Goal: Information Seeking & Learning: Learn about a topic

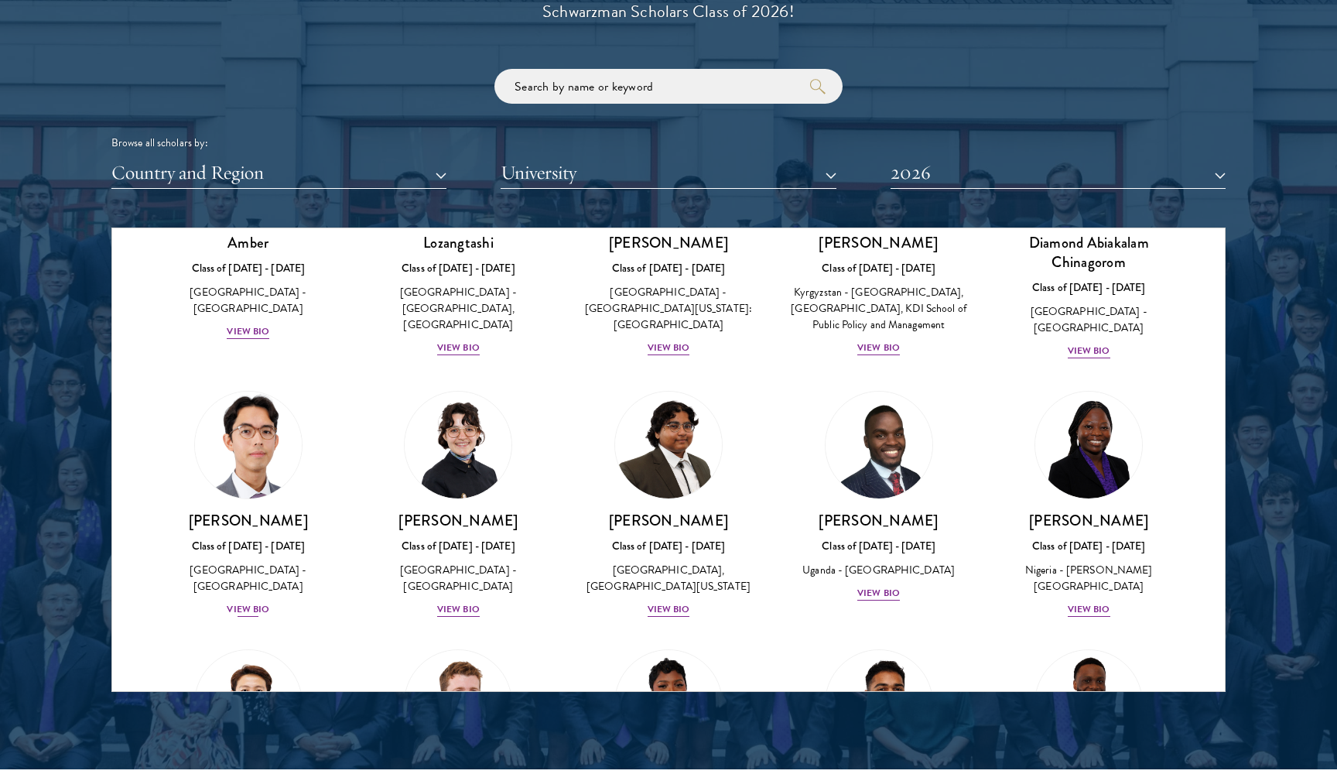
scroll to position [182, 0]
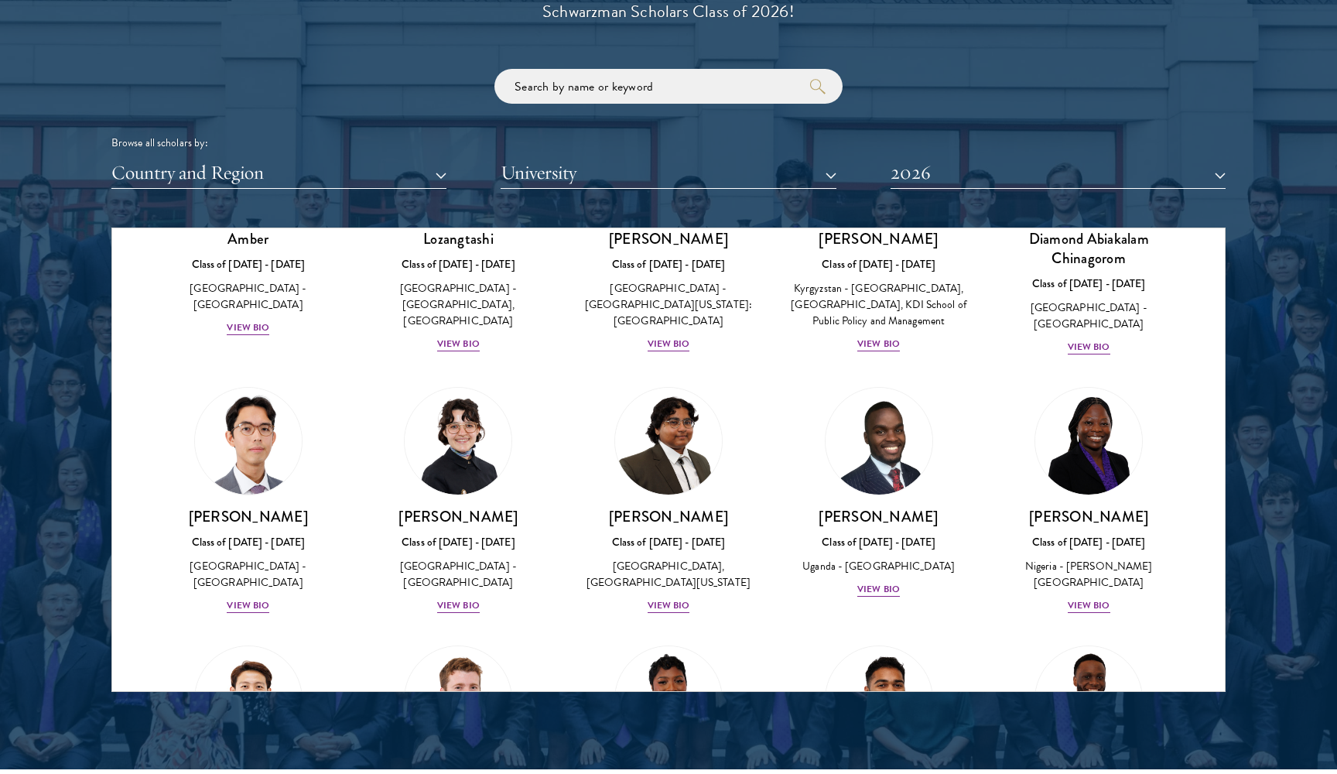
click at [365, 186] on div "Scholar Directory Congratulations and welcome to the Schwarzman Scholars Class …" at bounding box center [668, 298] width 1114 height 787
click at [350, 178] on button "Country and Region" at bounding box center [278, 173] width 335 height 32
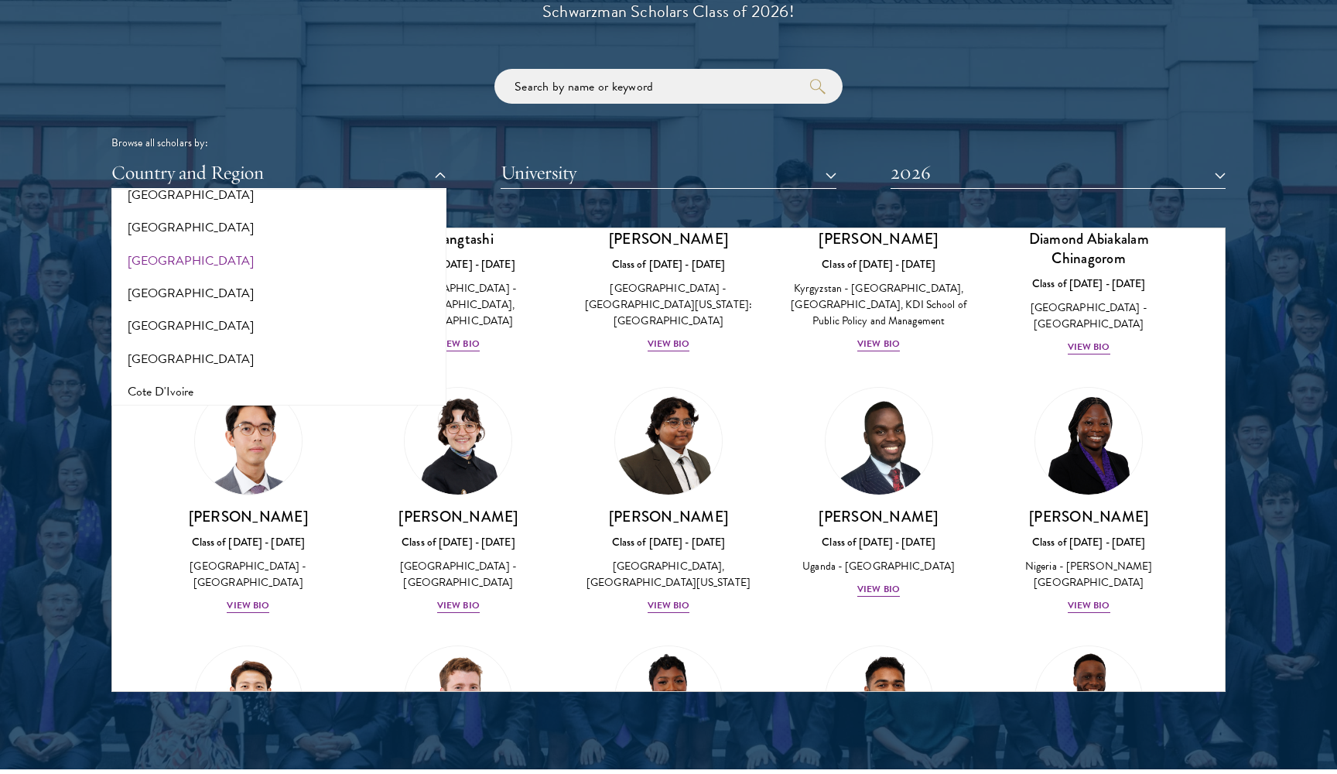
scroll to position [528, 0]
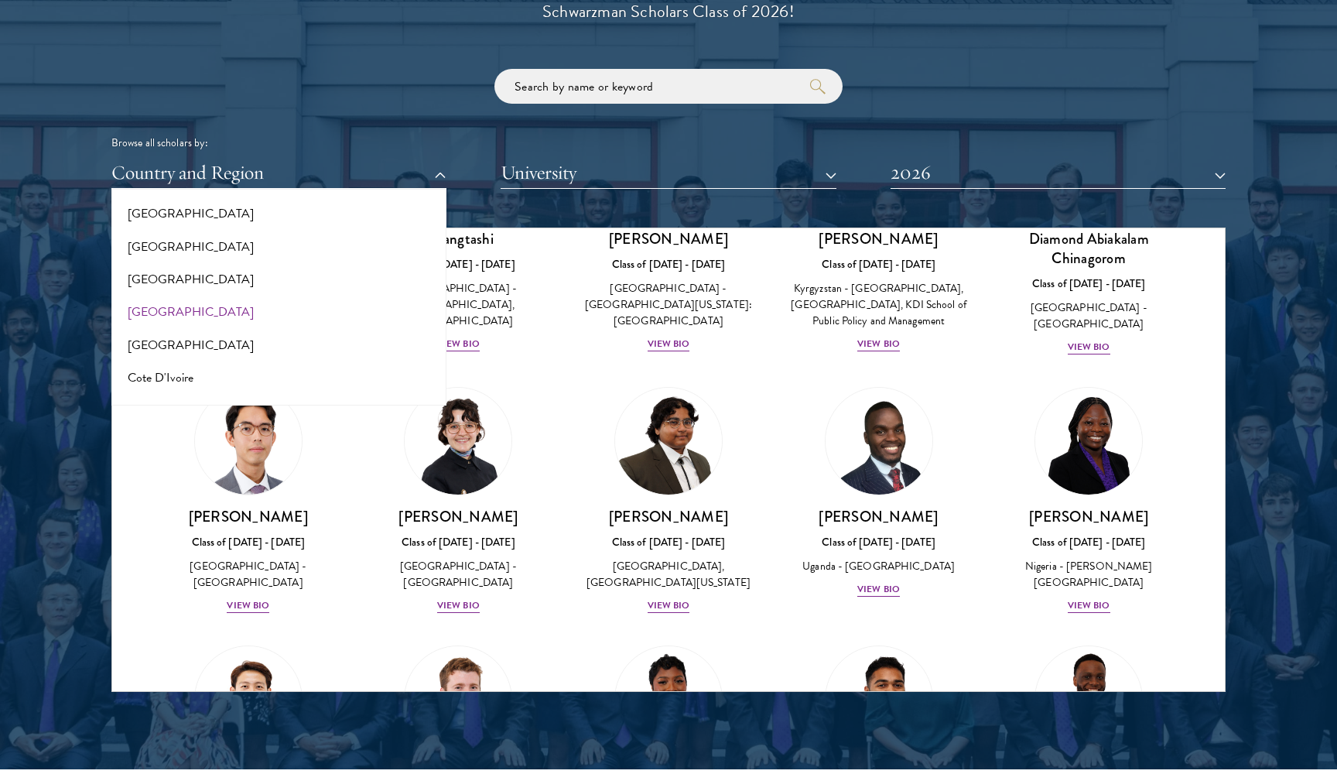
click at [277, 300] on button "[GEOGRAPHIC_DATA]" at bounding box center [279, 312] width 326 height 32
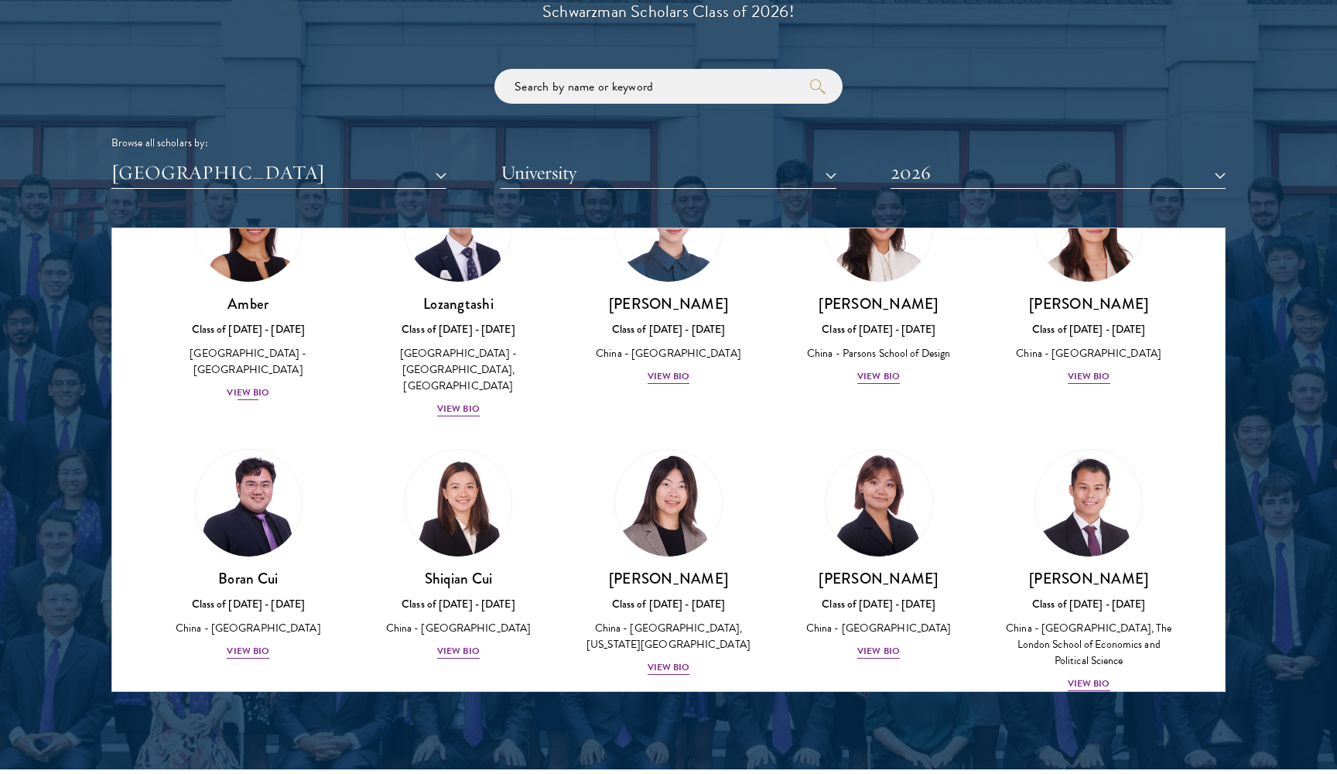
scroll to position [112, 0]
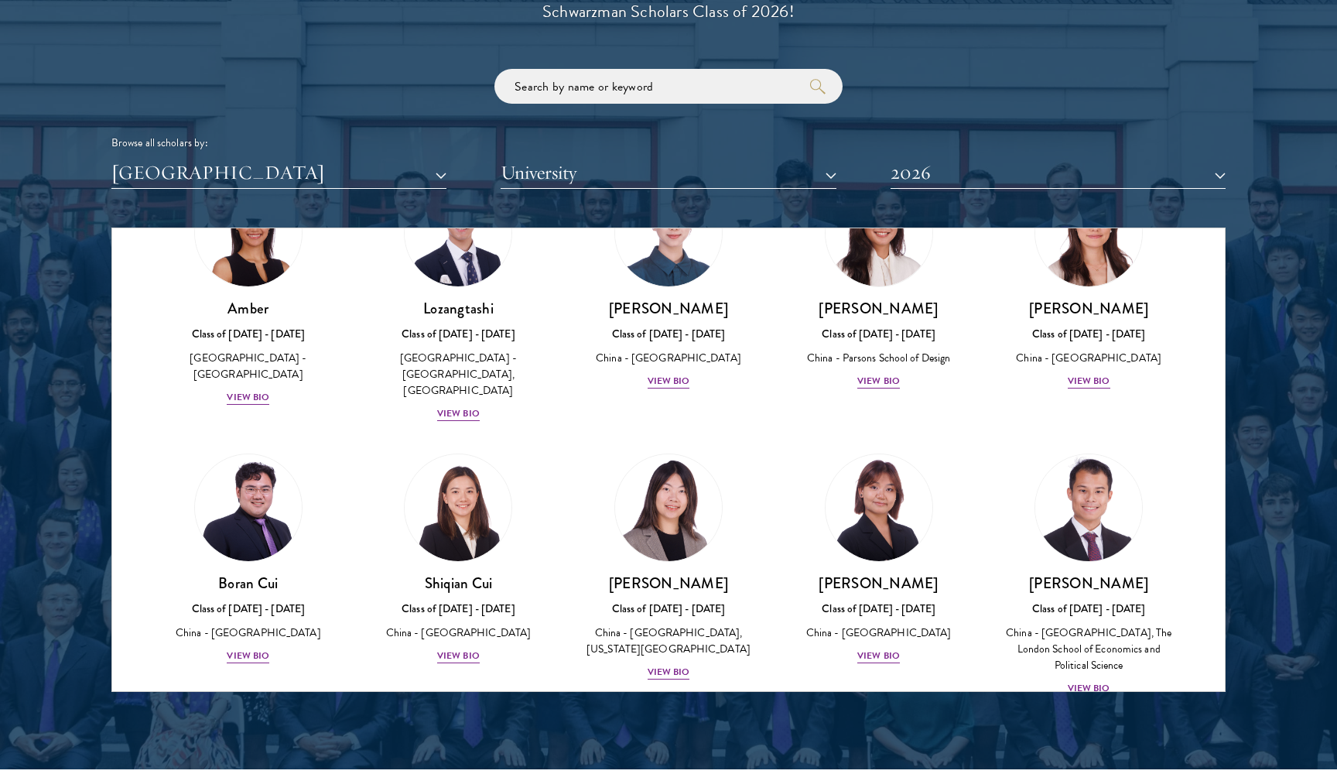
click at [1085, 681] on div "View Bio" at bounding box center [1089, 688] width 43 height 15
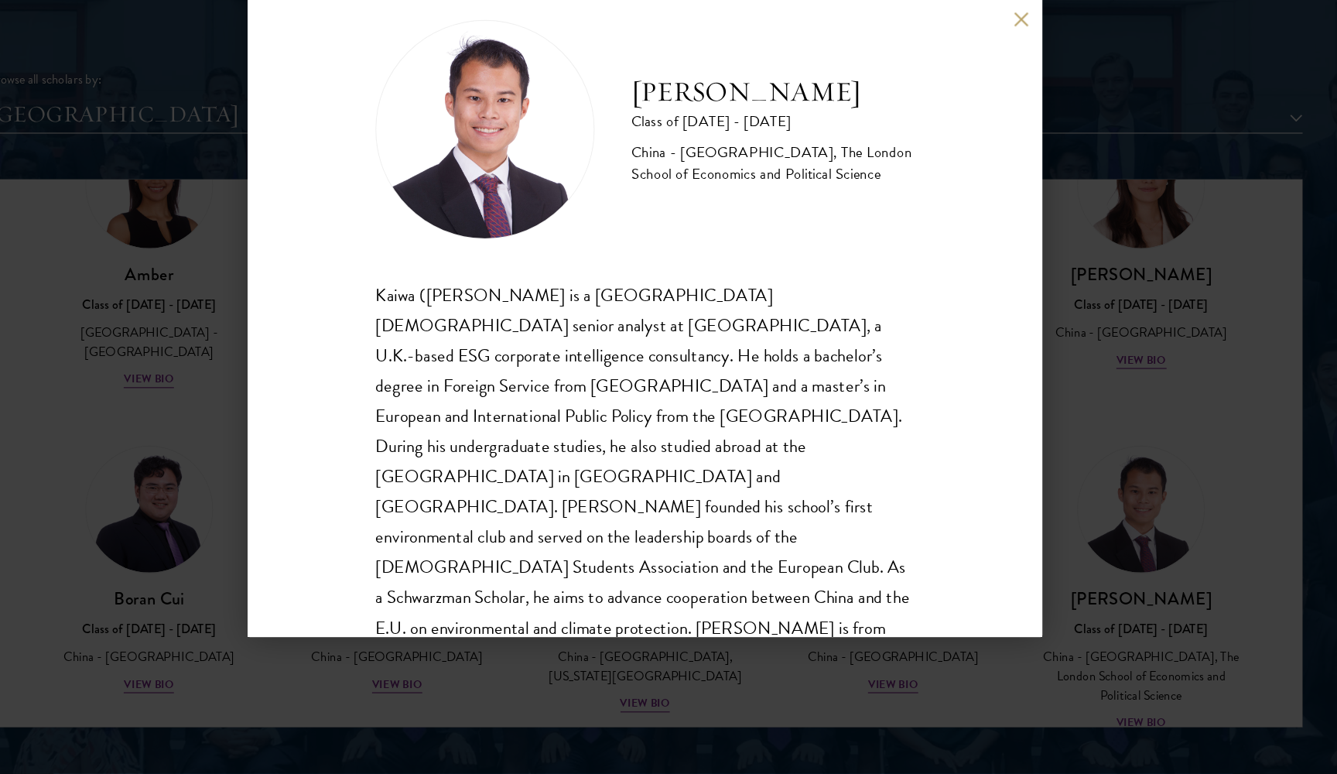
scroll to position [1875, 0]
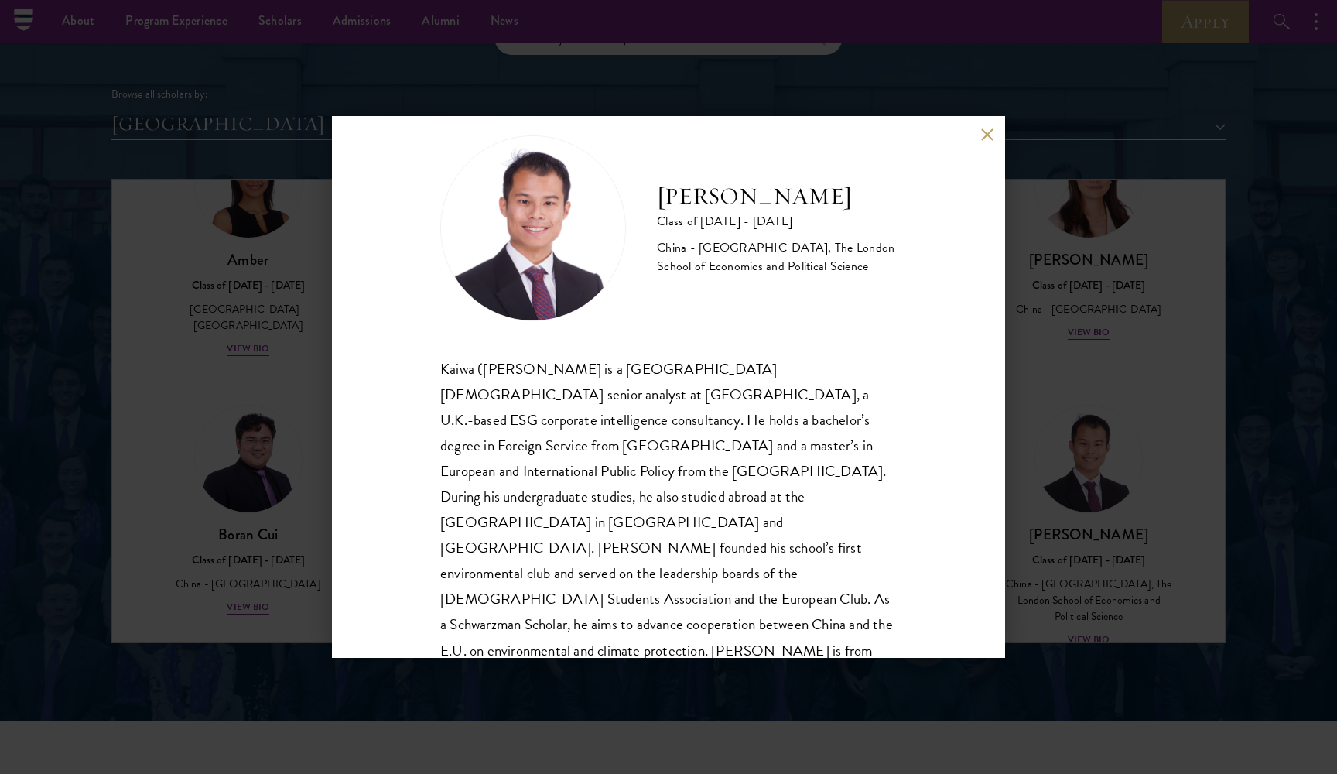
click at [989, 128] on button at bounding box center [986, 134] width 13 height 13
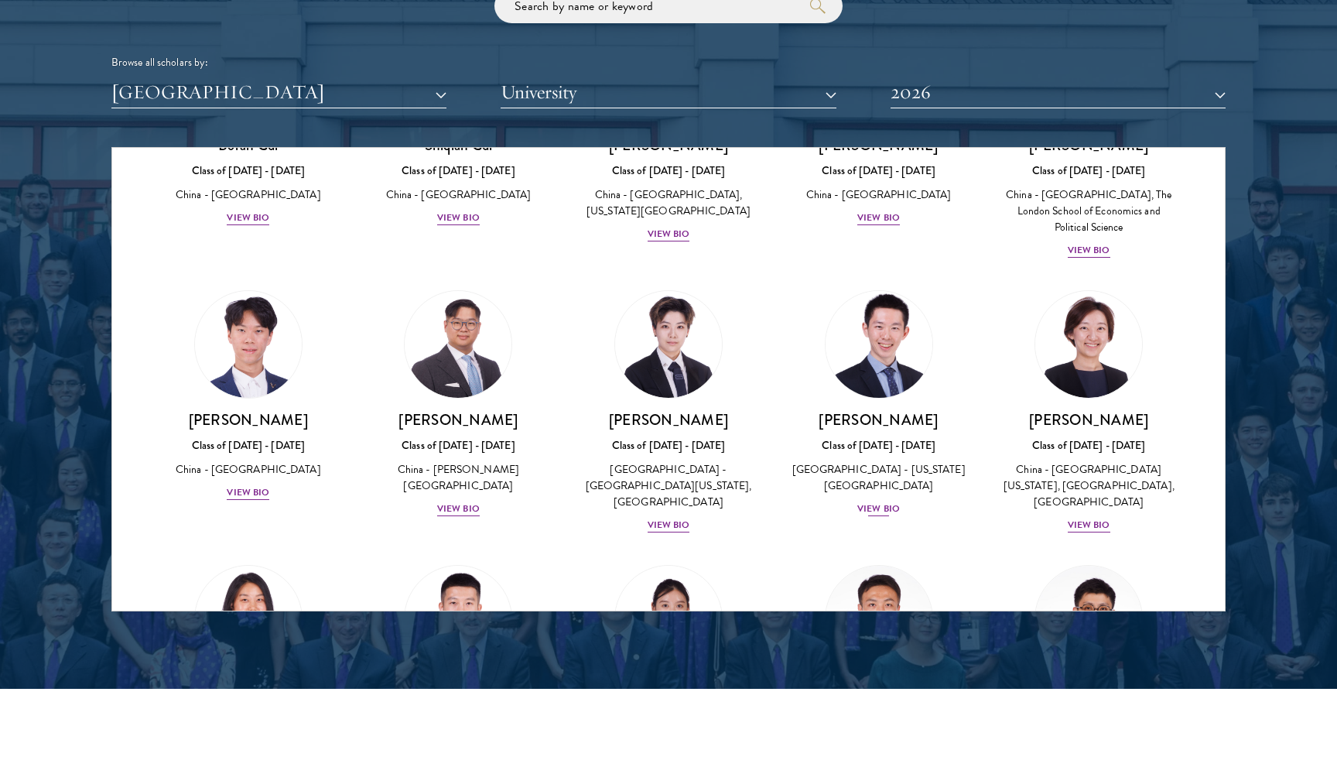
scroll to position [730, 0]
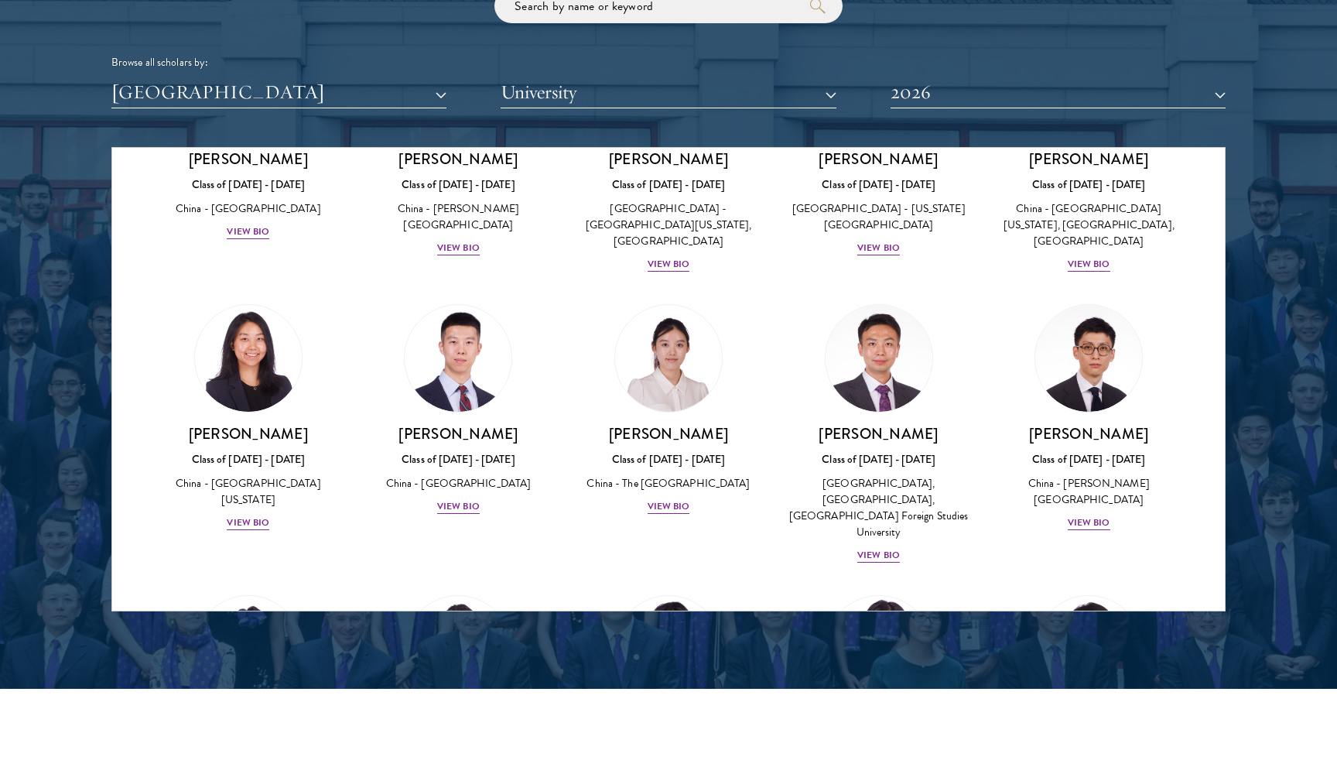
click at [462, 481] on div "Vincent Liu Class of 2025 - 2026 China - Duke University View Bio" at bounding box center [459, 410] width 210 height 242
click at [463, 499] on div "View Bio" at bounding box center [458, 506] width 43 height 15
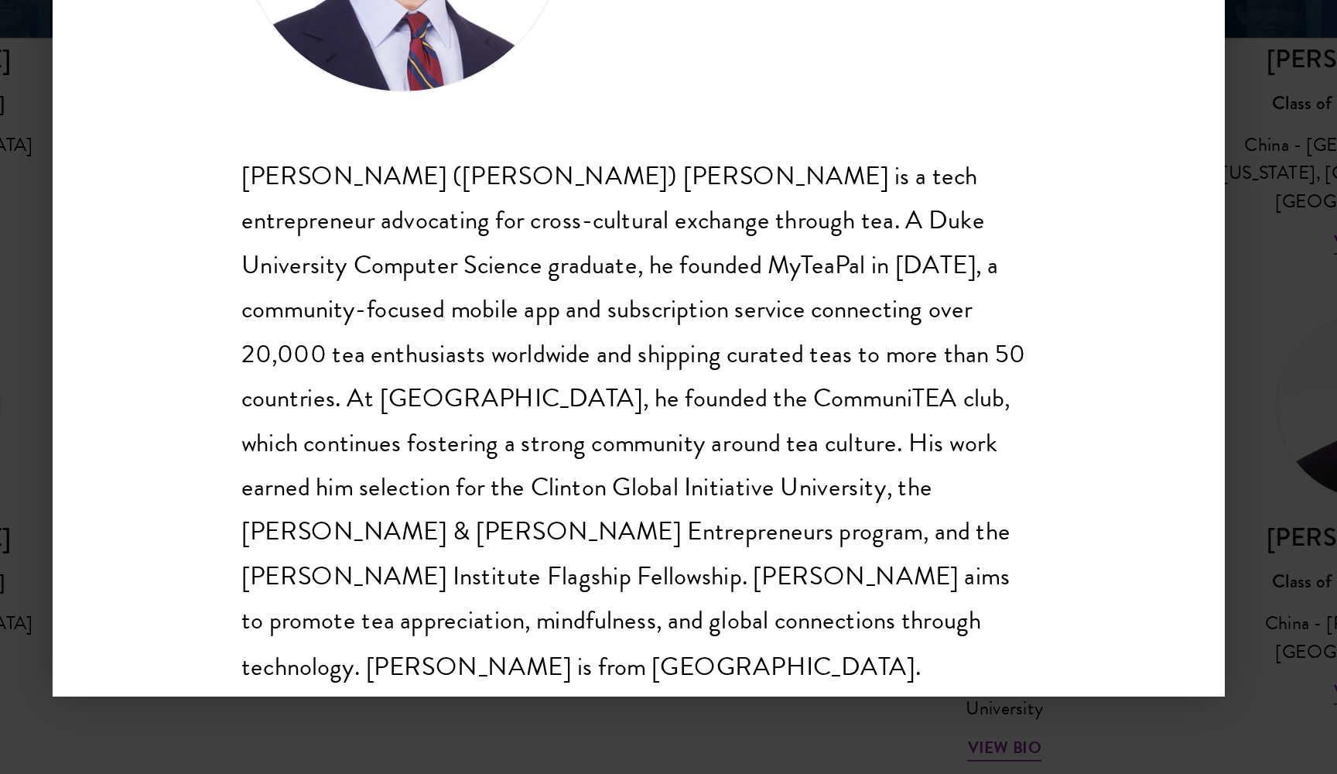
scroll to position [1835, 0]
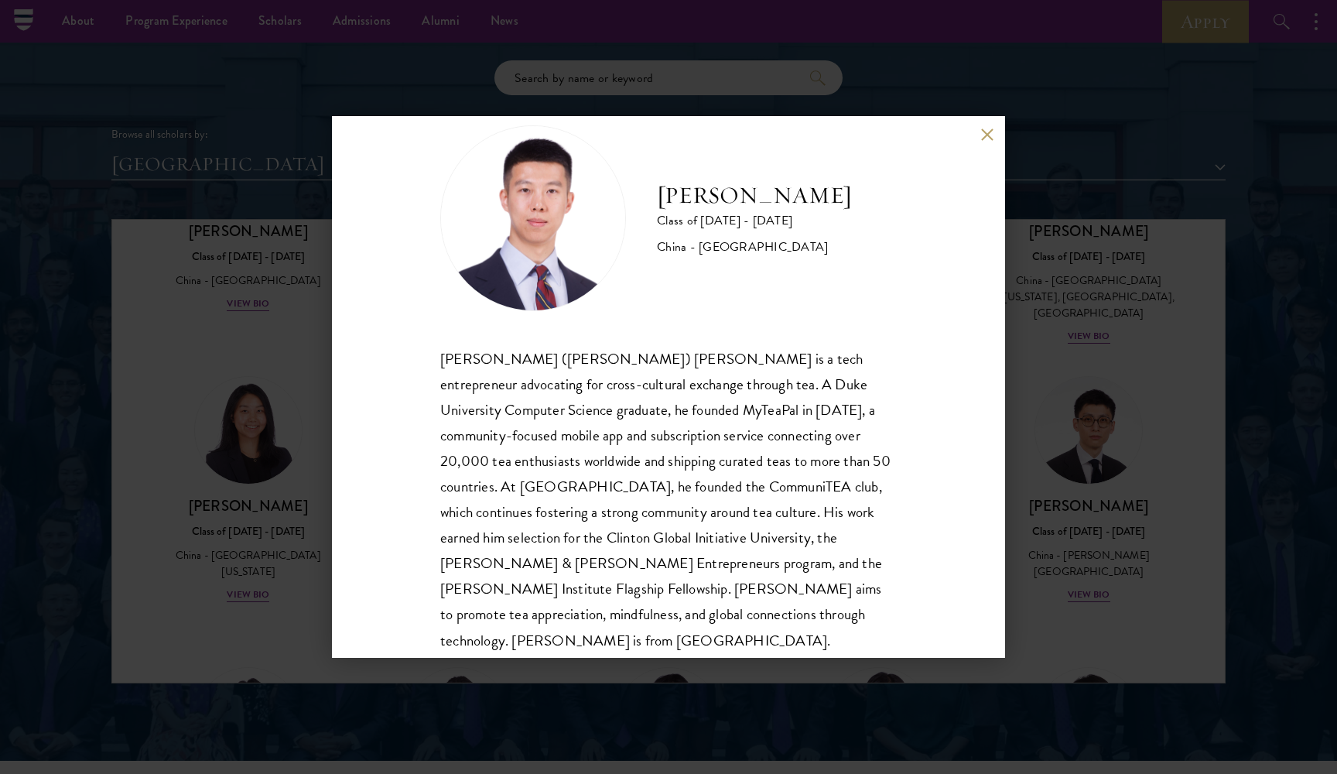
click at [976, 132] on div "Vincent Liu Class of 2025 - 2026 China - Duke University Jie (Vincent) Liu is a…" at bounding box center [668, 387] width 673 height 542
click at [980, 135] on button at bounding box center [986, 134] width 13 height 13
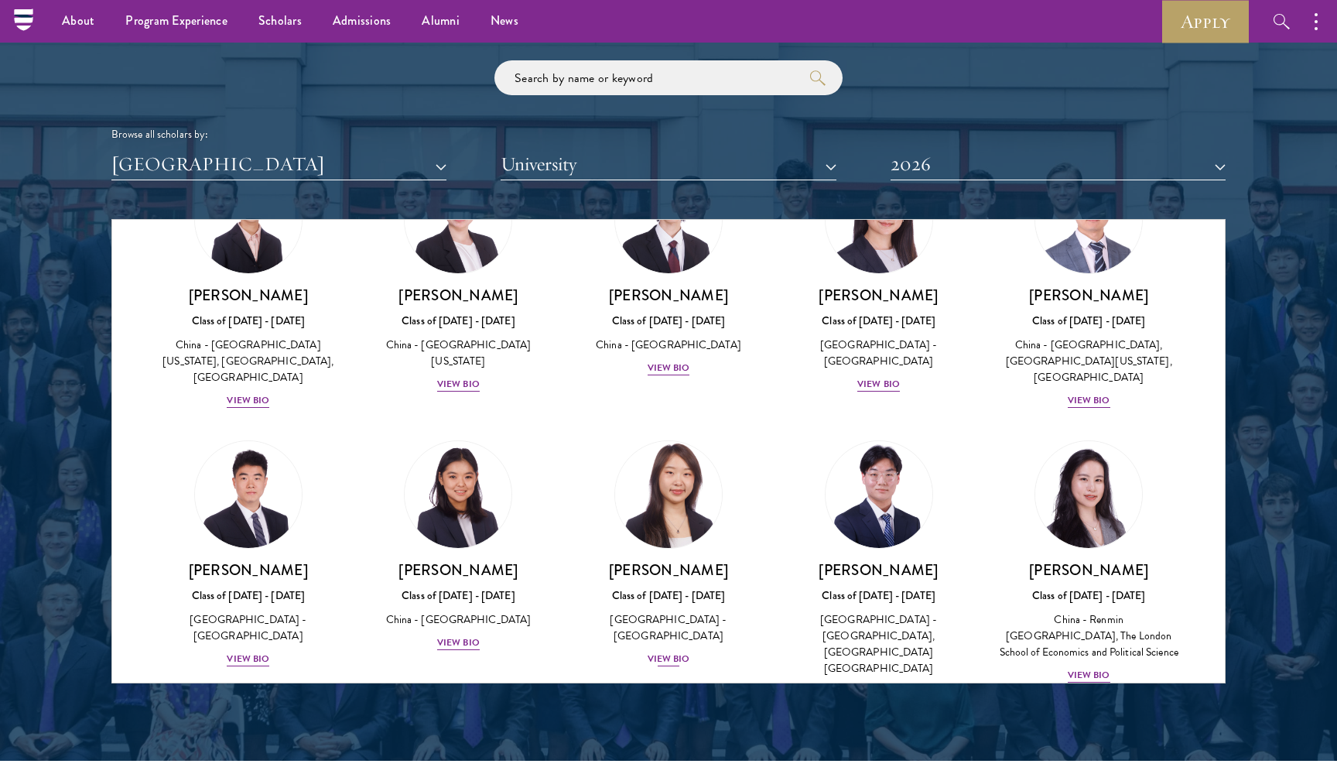
scroll to position [1231, 0]
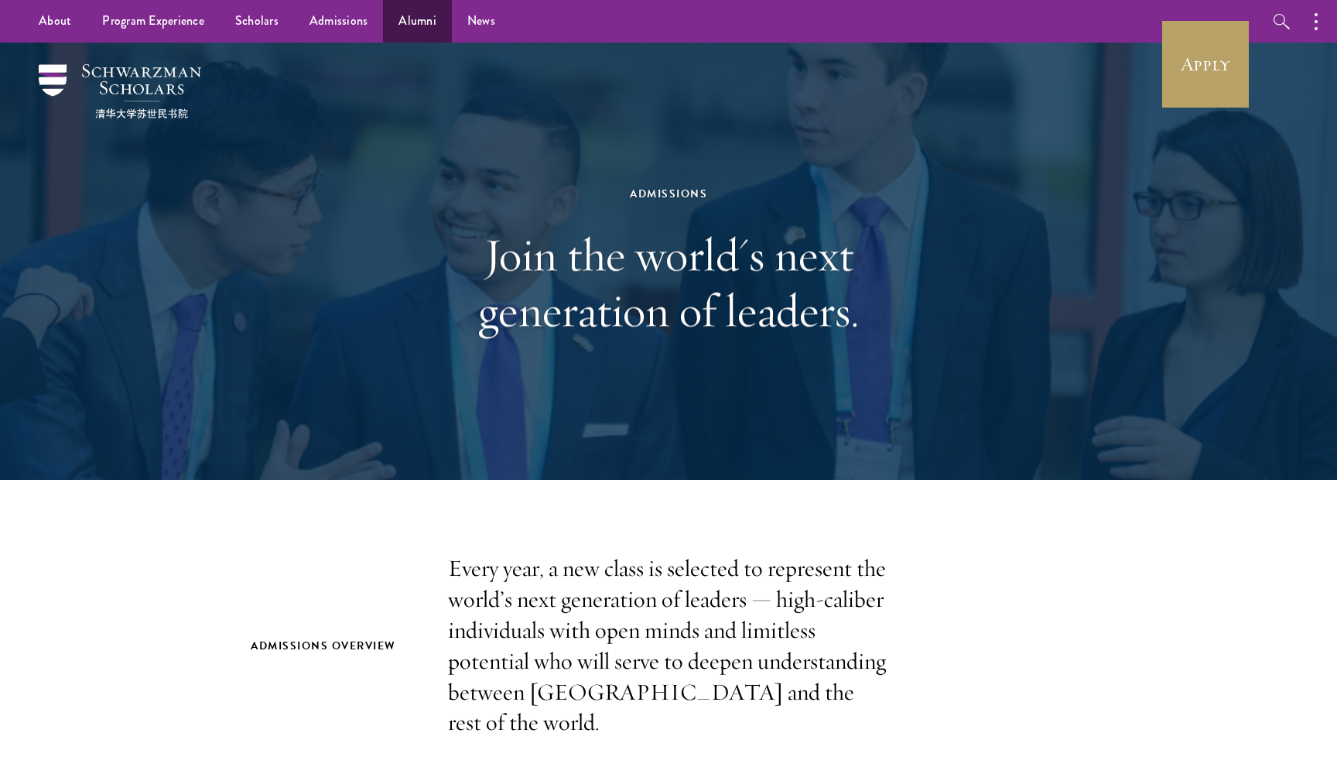
click at [398, 19] on link "Alumni" at bounding box center [417, 21] width 69 height 43
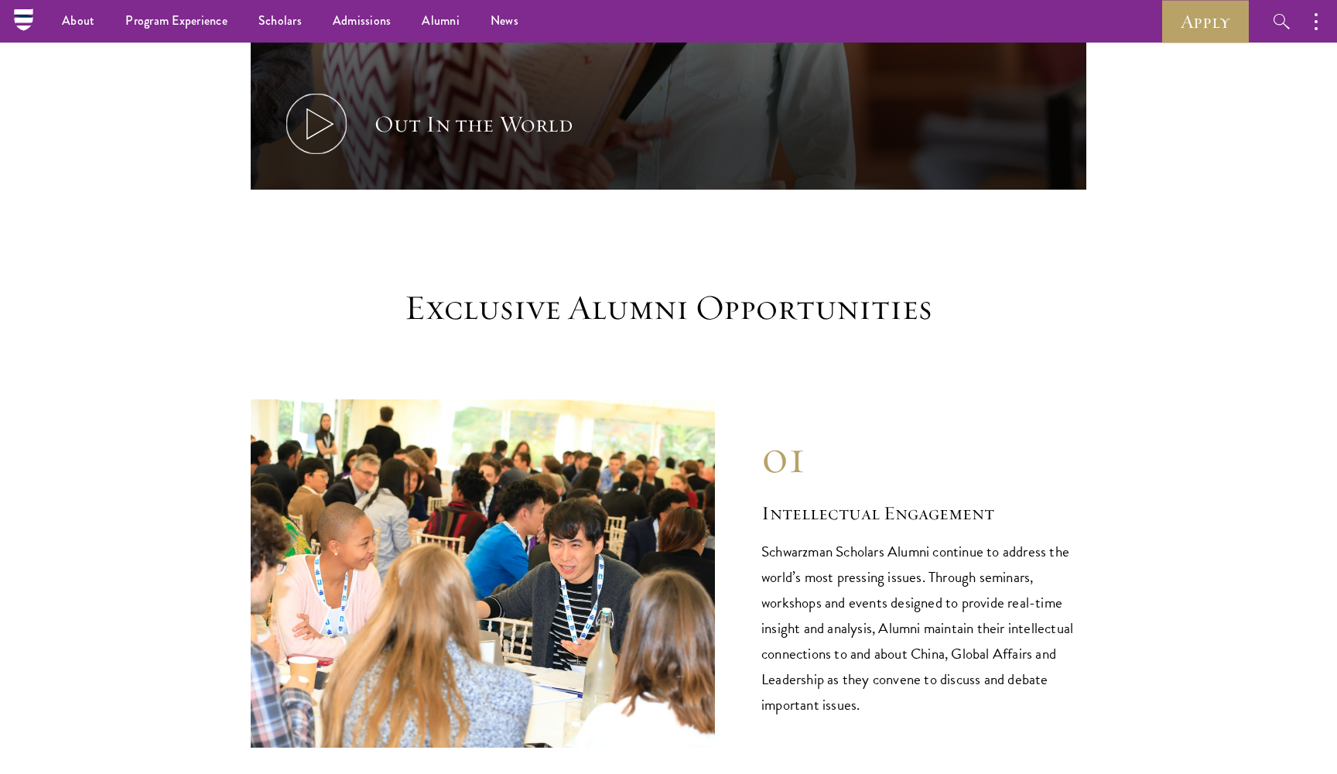
scroll to position [929, 0]
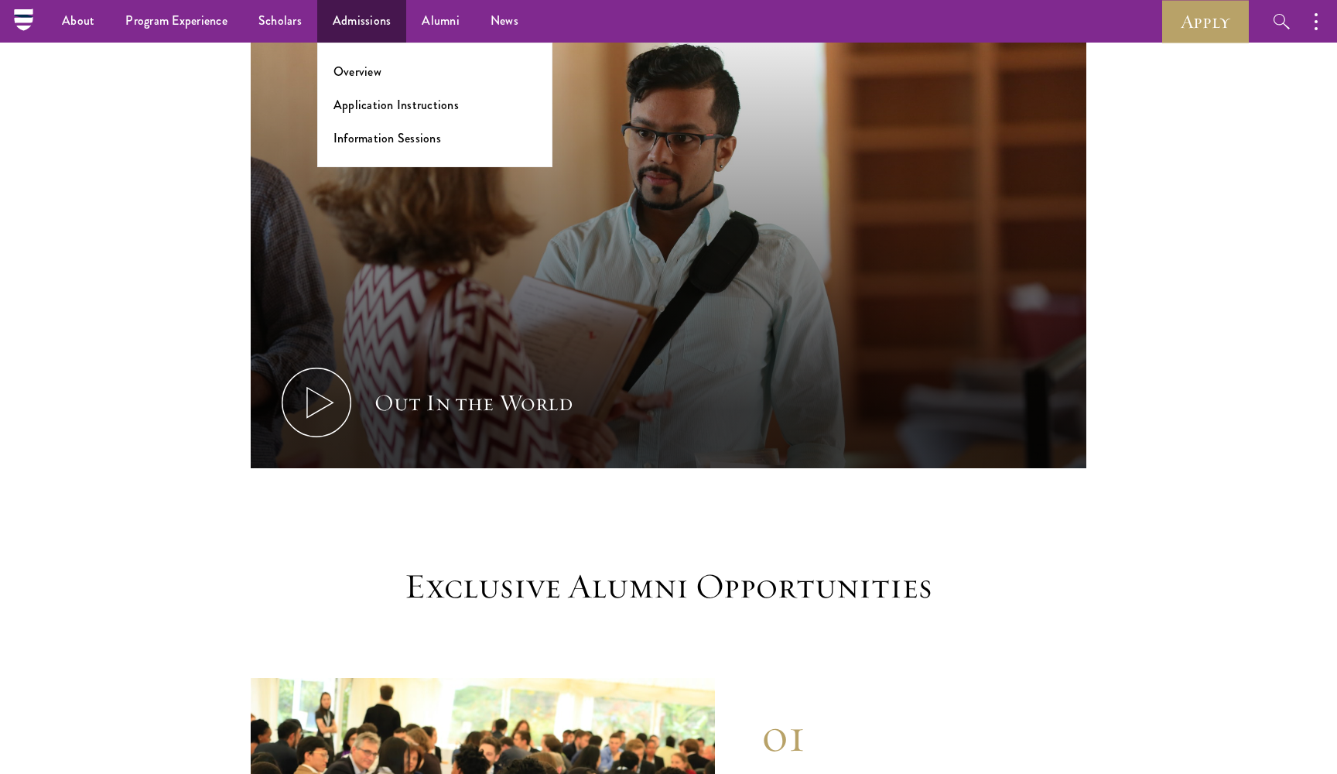
click at [336, 12] on link "Admissions" at bounding box center [362, 21] width 90 height 43
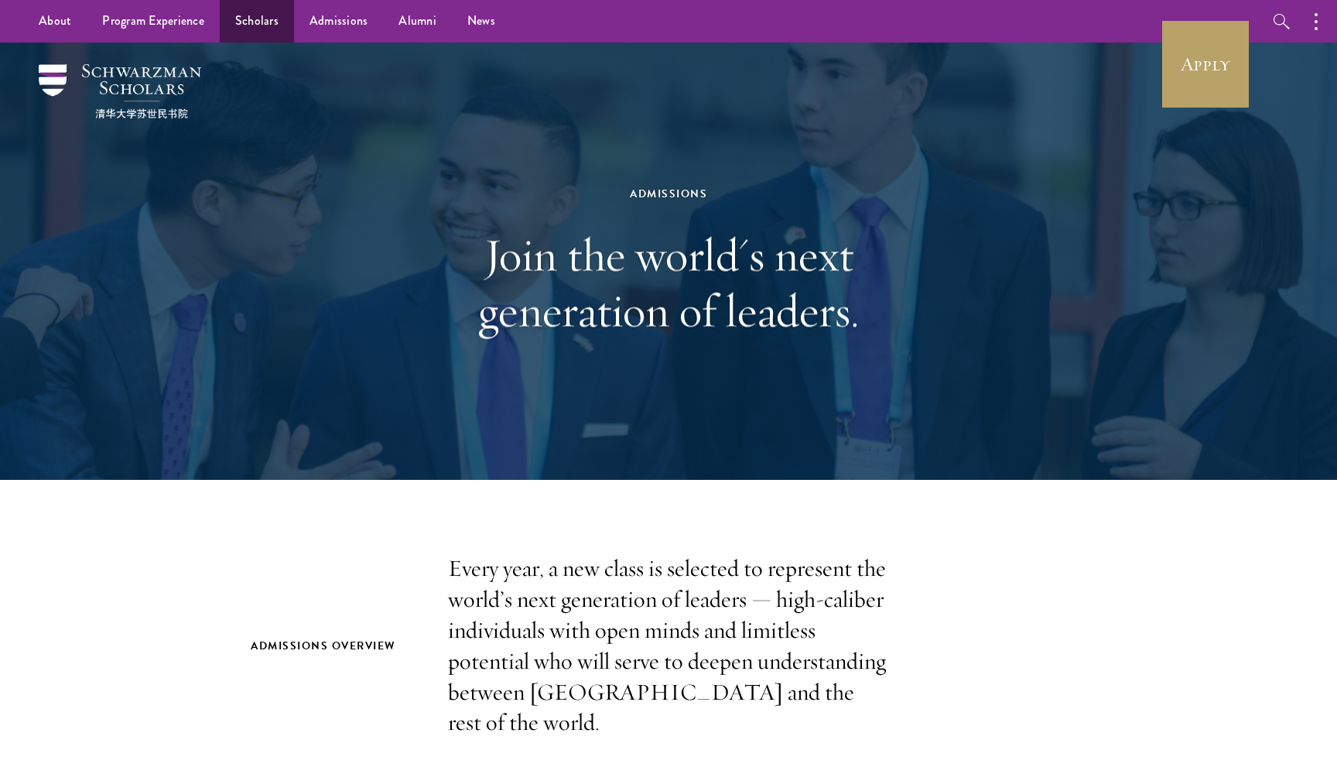
click at [266, 26] on link "Scholars" at bounding box center [257, 21] width 74 height 43
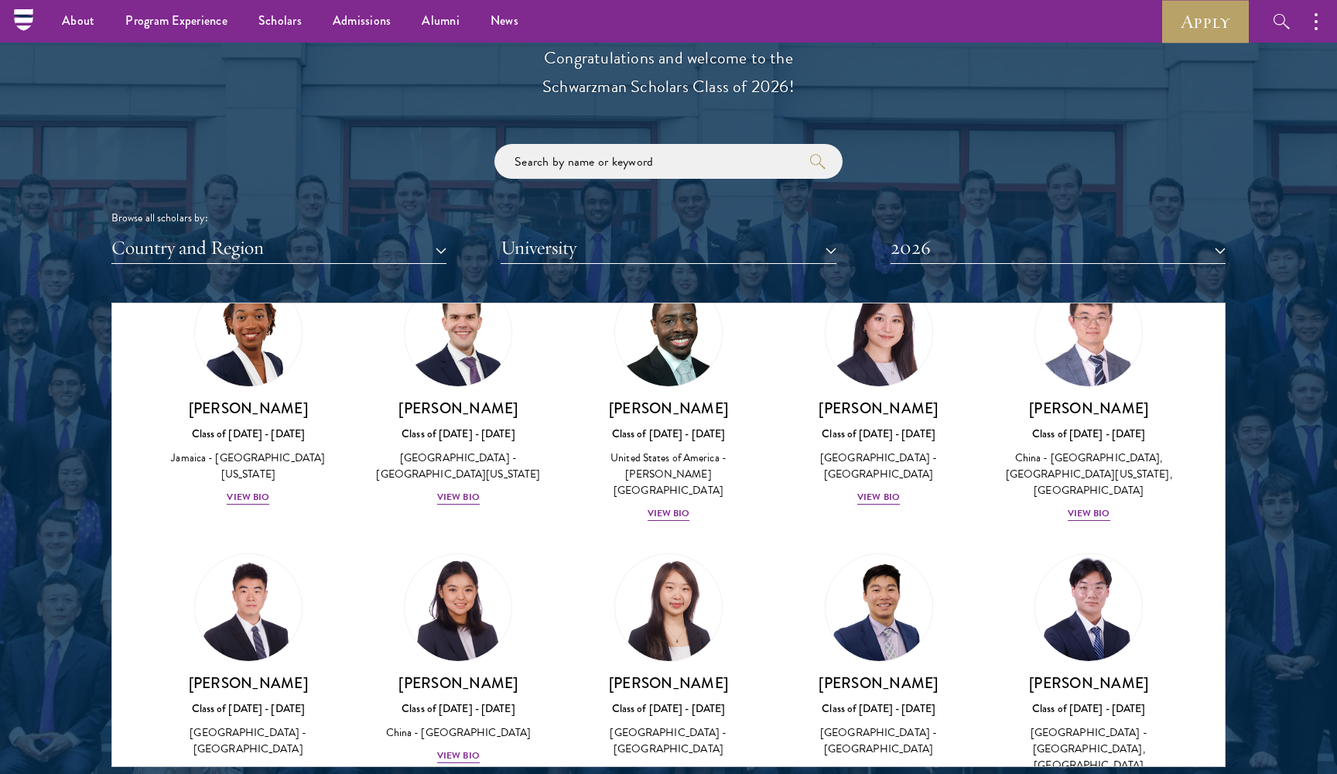
scroll to position [7355, 0]
